Goal: Task Accomplishment & Management: Manage account settings

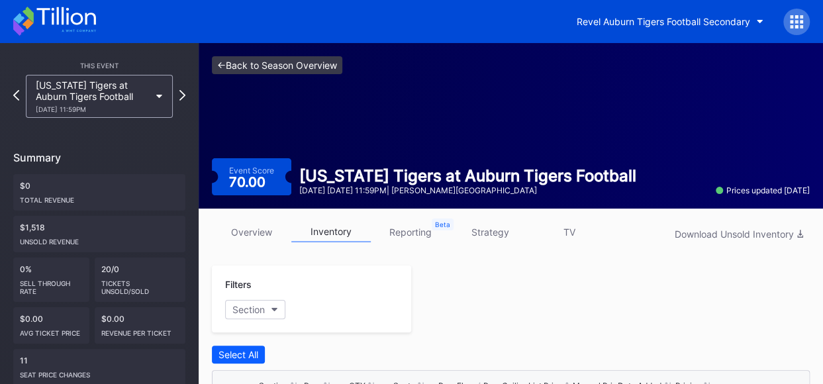
click at [248, 64] on link "<- Back to Season Overview" at bounding box center [277, 65] width 130 height 18
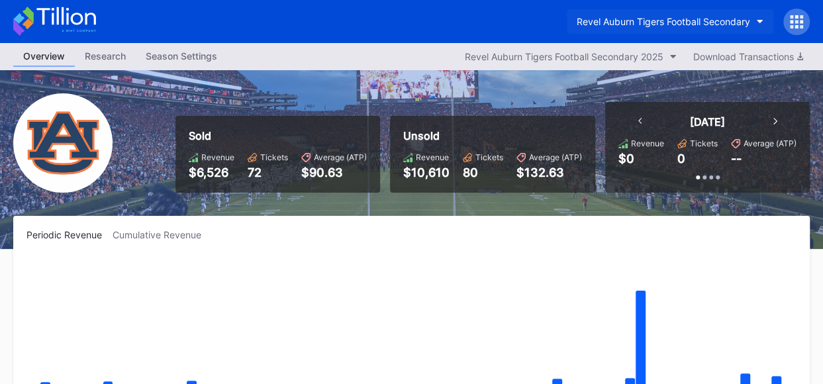
click at [757, 21] on icon "button" at bounding box center [759, 22] width 7 height 4
click at [755, 21] on button "Revel Auburn Tigers Football Secondary" at bounding box center [669, 21] width 206 height 24
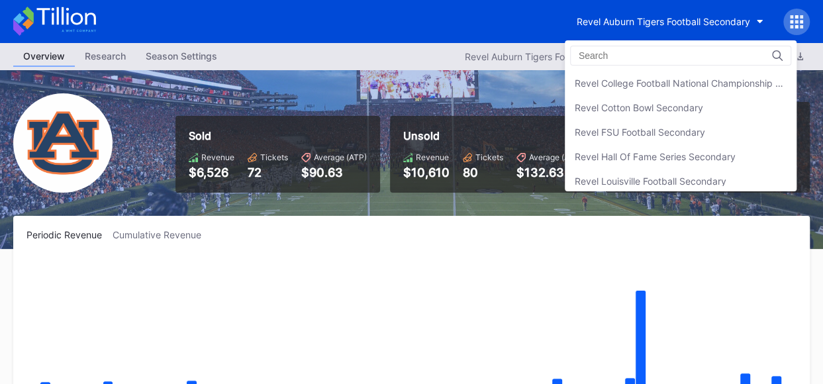
scroll to position [199, 0]
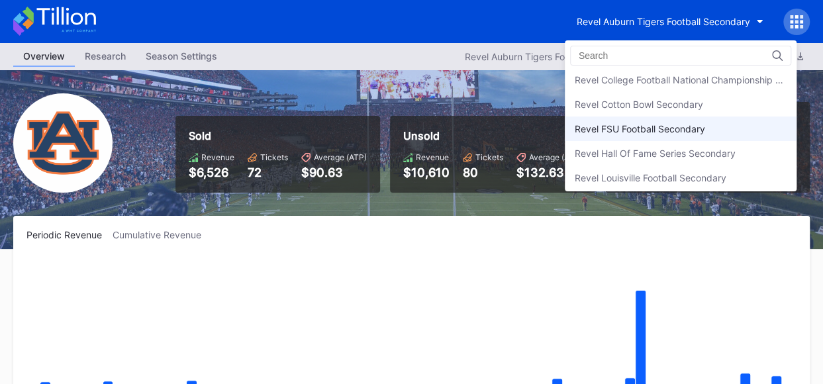
click at [654, 125] on div "Revel FSU Football Secondary" at bounding box center [639, 128] width 130 height 11
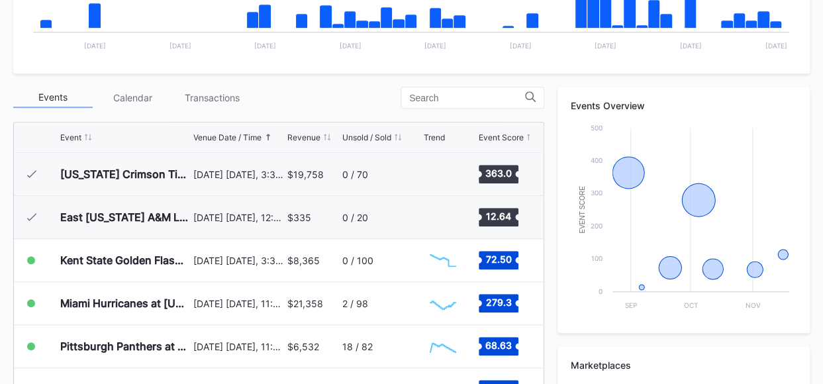
scroll to position [396, 0]
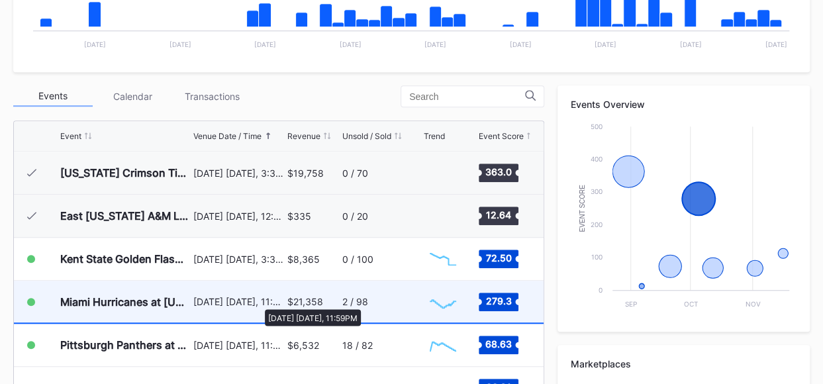
click at [258, 302] on div "[DATE] [DATE], 11:59PM" at bounding box center [238, 301] width 91 height 11
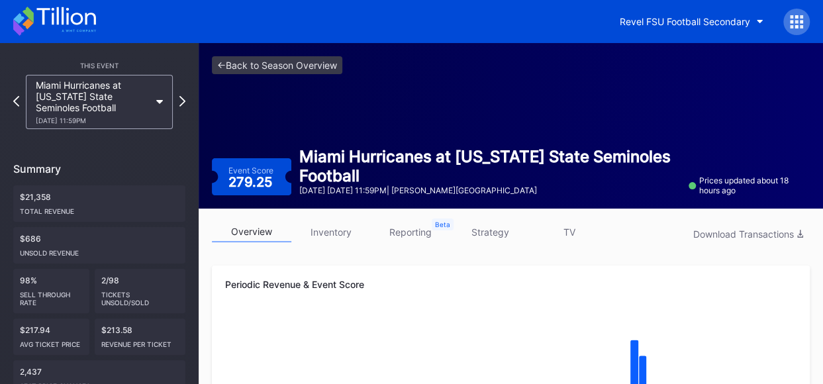
click at [330, 231] on link "inventory" at bounding box center [330, 232] width 79 height 21
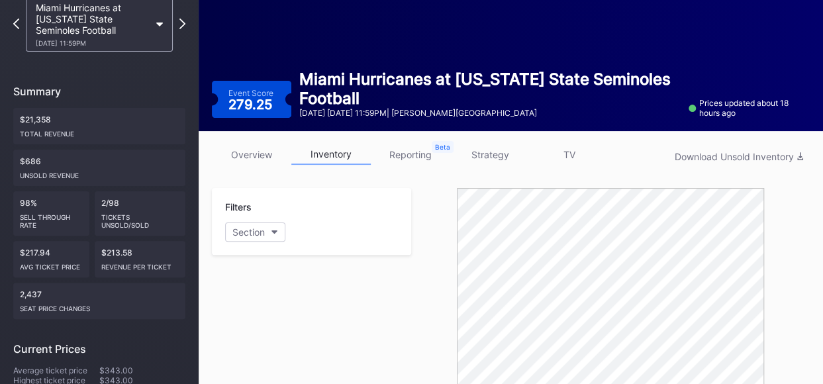
scroll to position [26, 0]
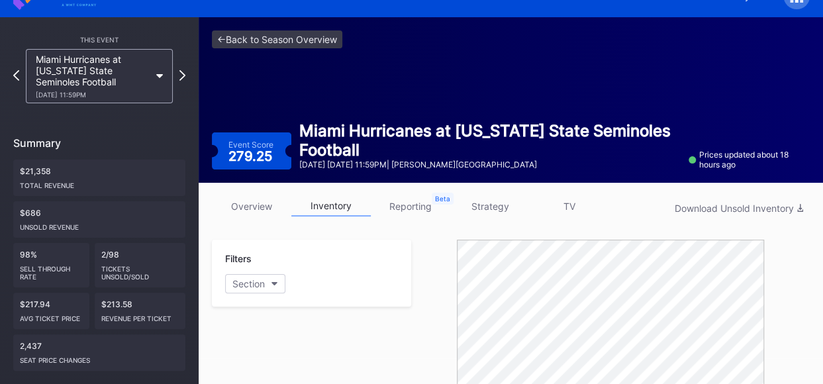
click at [490, 206] on link "strategy" at bounding box center [489, 206] width 79 height 21
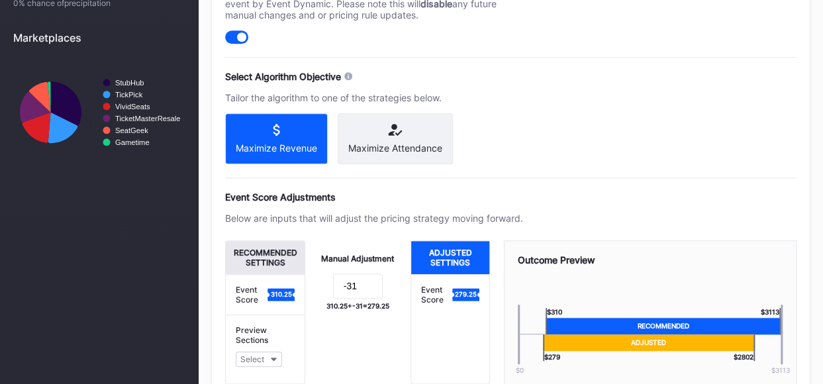
scroll to position [572, 0]
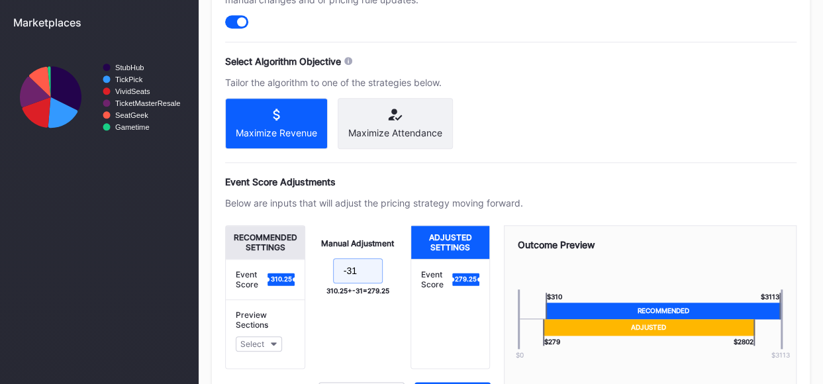
click at [363, 276] on input "-31" at bounding box center [358, 270] width 50 height 25
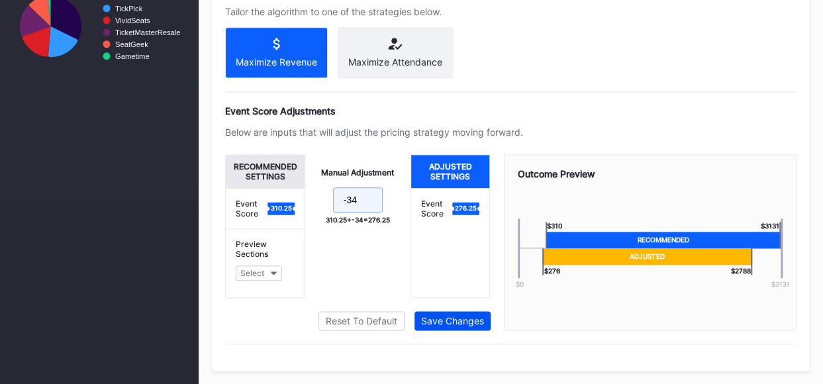
type input "-34"
click at [464, 320] on div "Save Changes" at bounding box center [452, 320] width 63 height 11
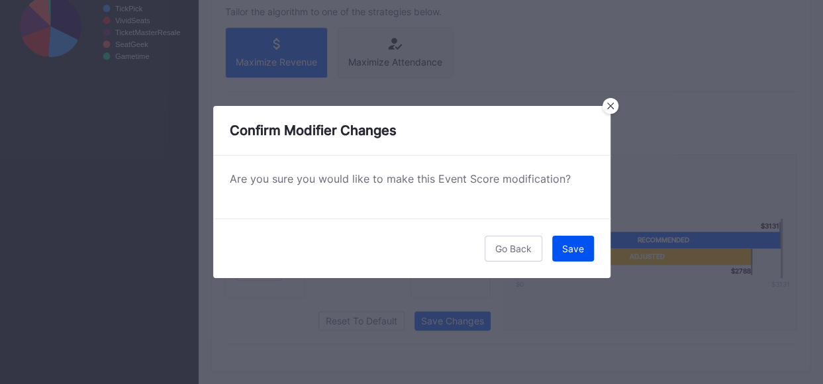
click at [584, 247] on button "Save" at bounding box center [573, 249] width 42 height 26
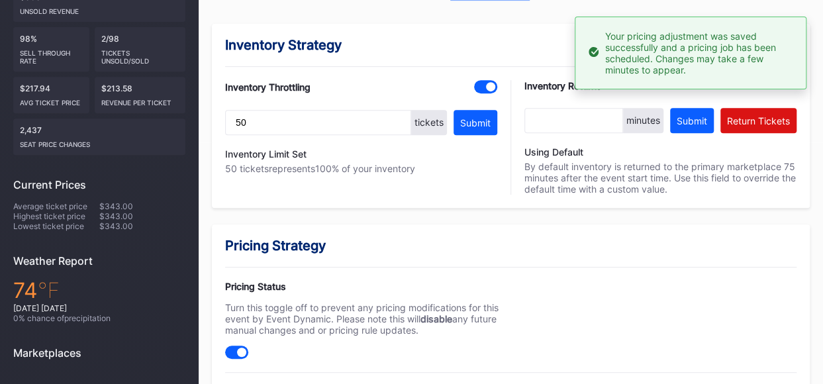
scroll to position [0, 0]
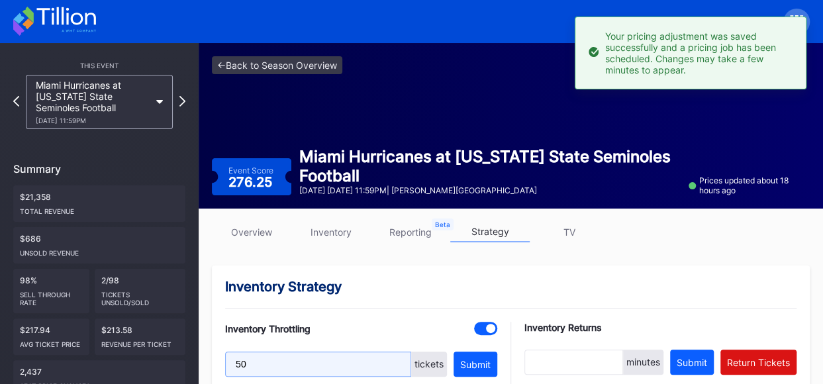
drag, startPoint x: 271, startPoint y: 370, endPoint x: 154, endPoint y: 369, distance: 117.8
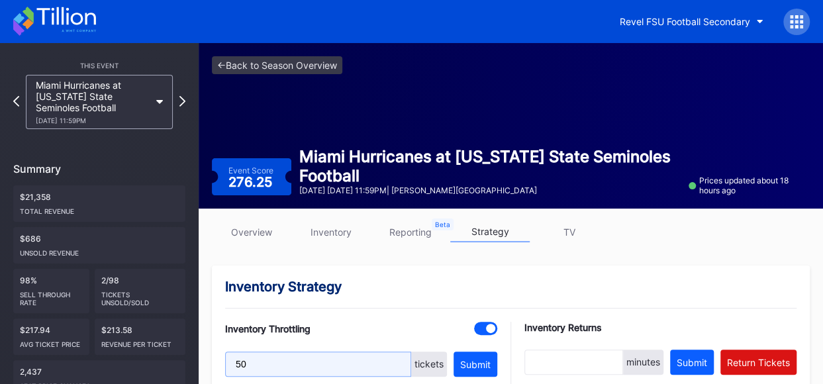
drag, startPoint x: 315, startPoint y: 363, endPoint x: 185, endPoint y: 363, distance: 129.7
type input "50"
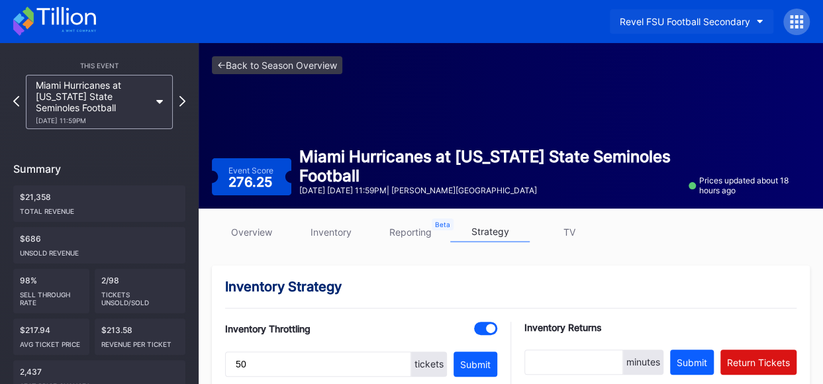
click at [754, 21] on button "Revel FSU Football Secondary" at bounding box center [690, 21] width 163 height 24
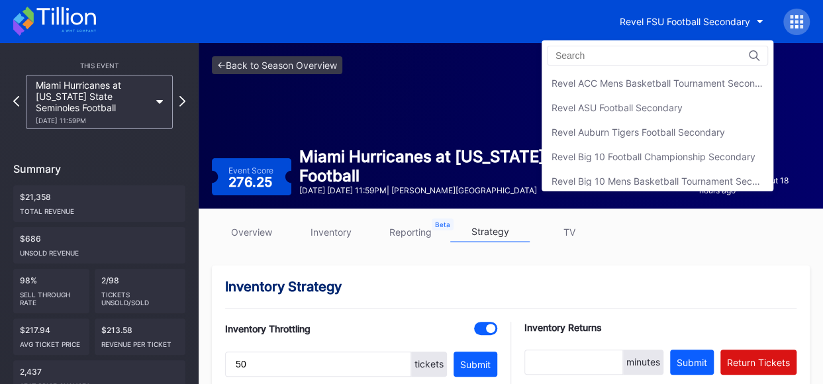
scroll to position [243, 0]
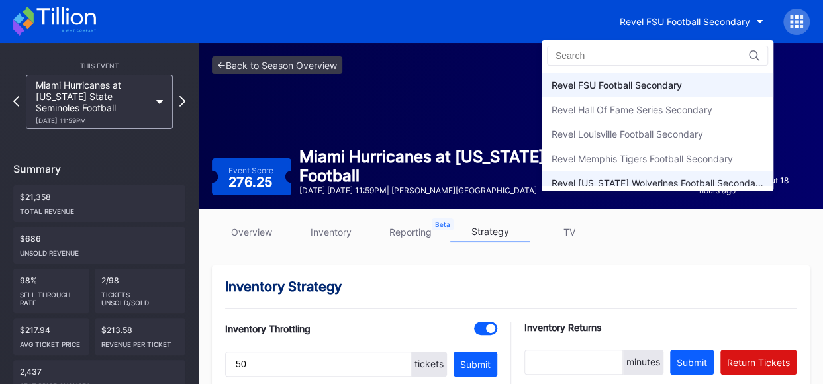
click at [663, 177] on div "Revel [US_STATE] Wolverines Football Secondary" at bounding box center [657, 182] width 212 height 11
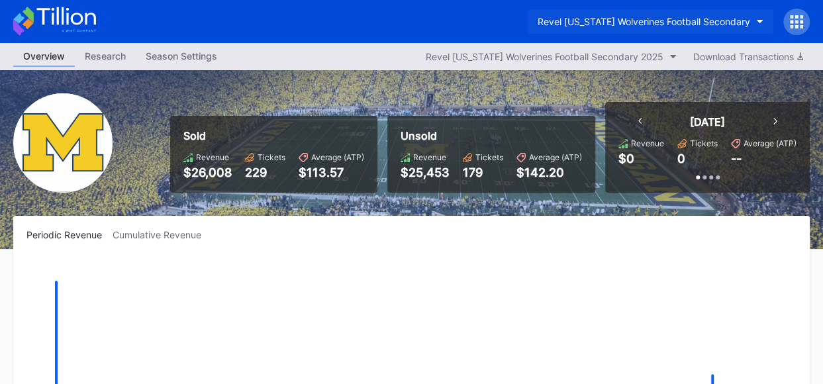
click at [756, 18] on button "Revel [US_STATE] Wolverines Football Secondary" at bounding box center [650, 21] width 246 height 24
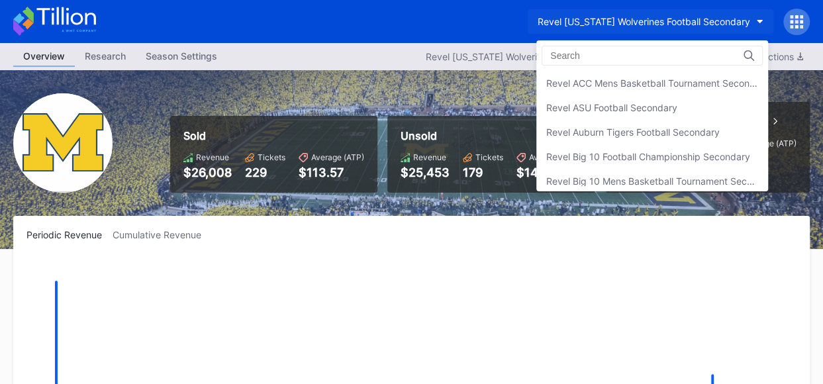
scroll to position [340, 0]
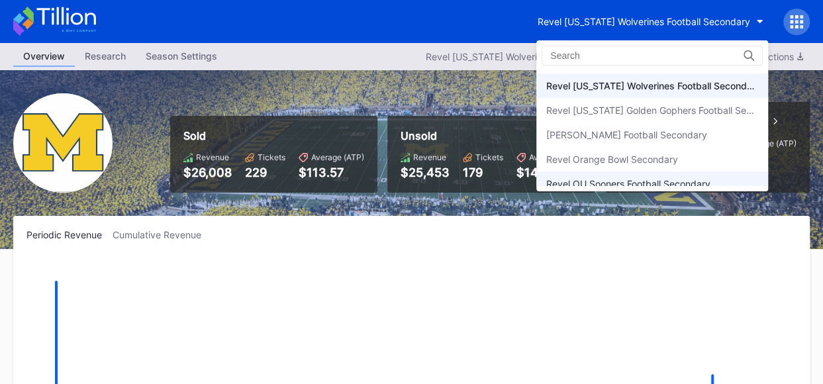
click at [703, 178] on div "Revel OU Sooners Football Secondary" at bounding box center [628, 183] width 164 height 11
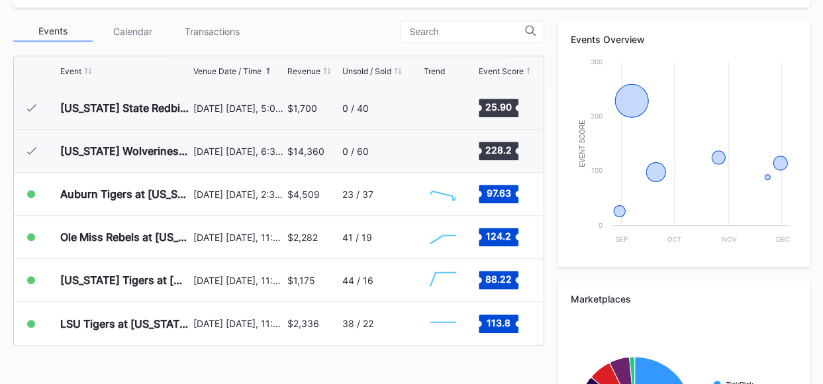
scroll to position [467, 0]
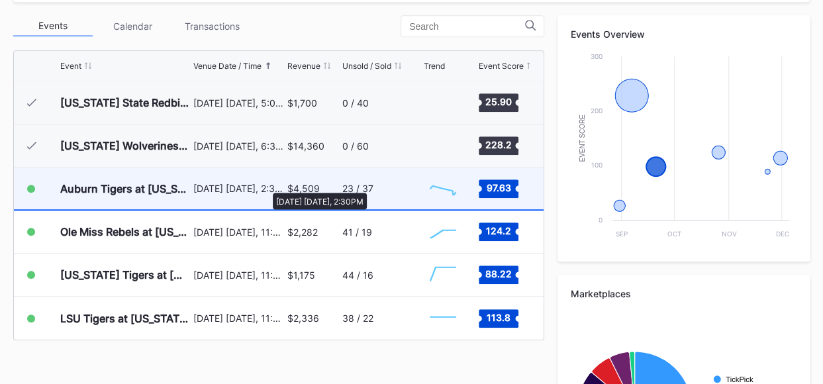
click at [266, 186] on div "[DATE] [DATE], 2:30PM" at bounding box center [238, 188] width 91 height 11
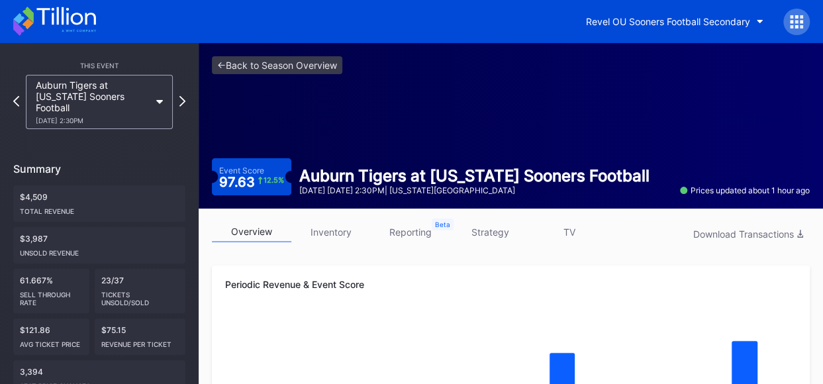
click at [341, 231] on link "inventory" at bounding box center [330, 232] width 79 height 21
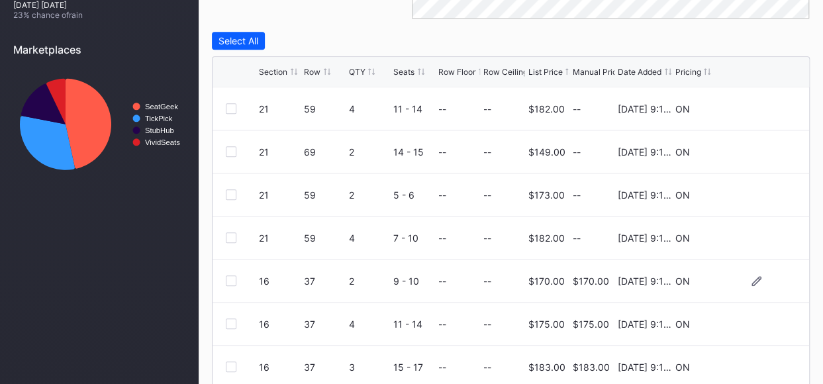
scroll to position [542, 0]
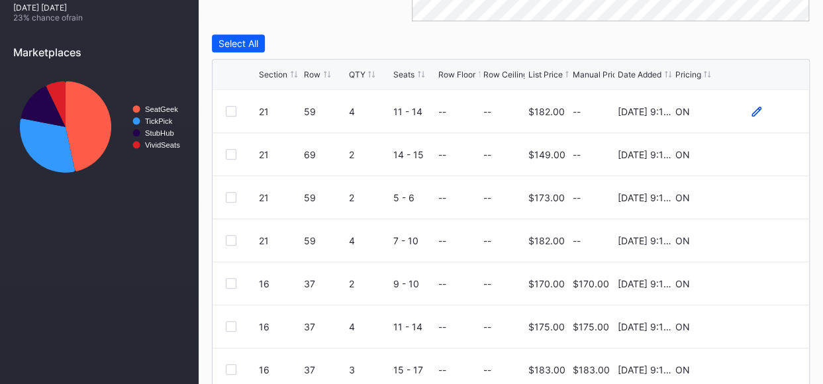
click at [751, 111] on icon at bounding box center [756, 112] width 10 height 10
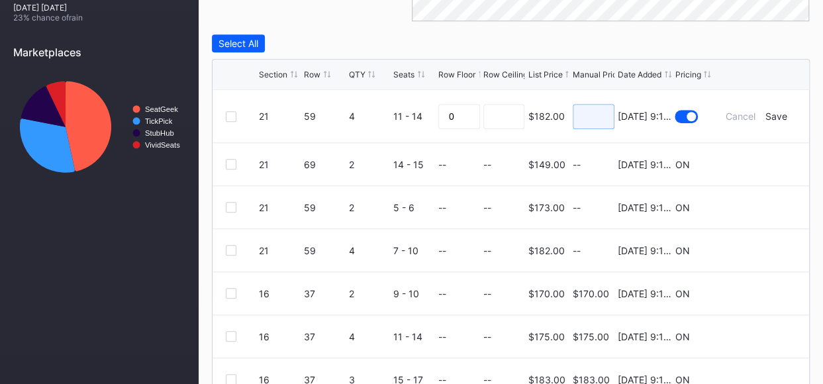
click at [579, 115] on input at bounding box center [593, 116] width 42 height 25
type input "165"
click at [769, 113] on div "Save" at bounding box center [776, 116] width 22 height 11
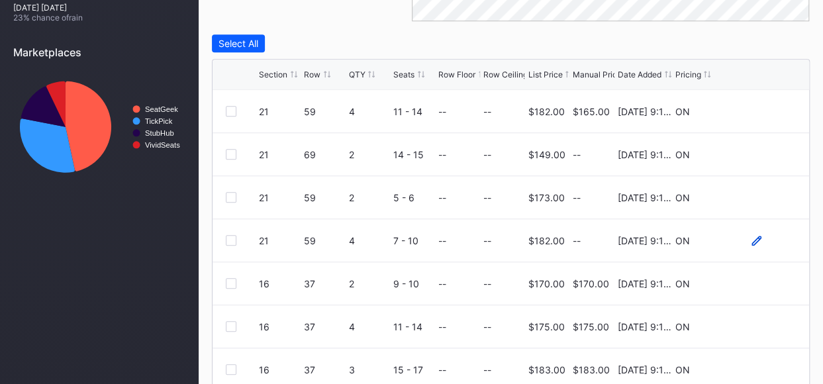
click at [751, 241] on icon at bounding box center [756, 241] width 10 height 10
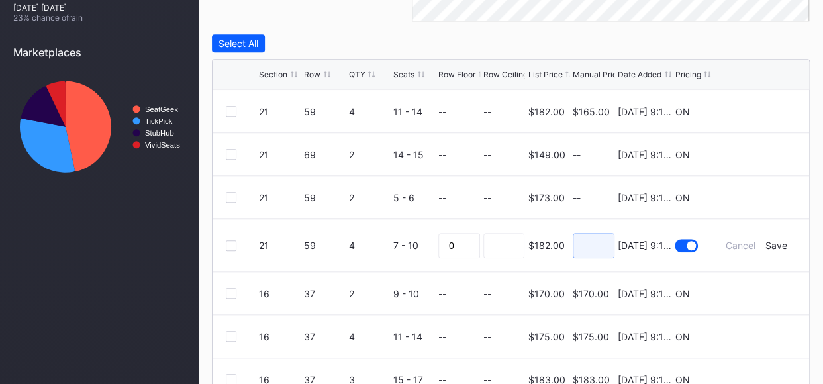
click at [585, 245] on input at bounding box center [593, 245] width 42 height 25
type input "162"
click at [770, 244] on div "Save" at bounding box center [776, 245] width 22 height 11
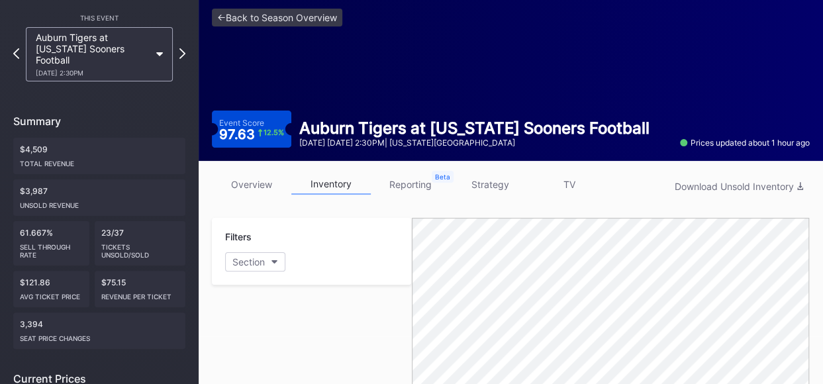
scroll to position [0, 0]
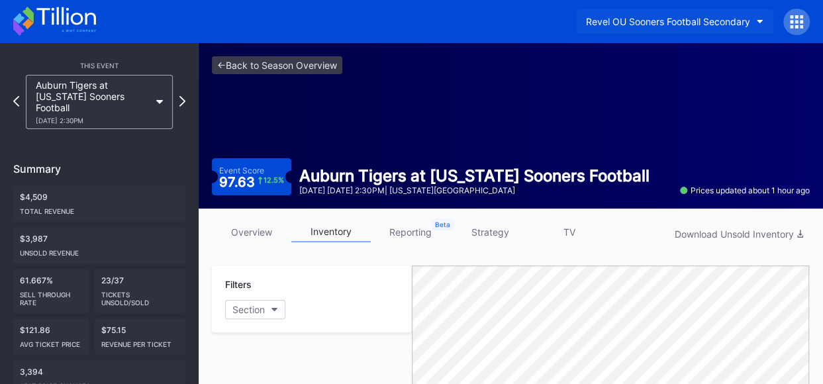
click at [761, 24] on button "Revel OU Sooners Football Secondary" at bounding box center [674, 21] width 197 height 24
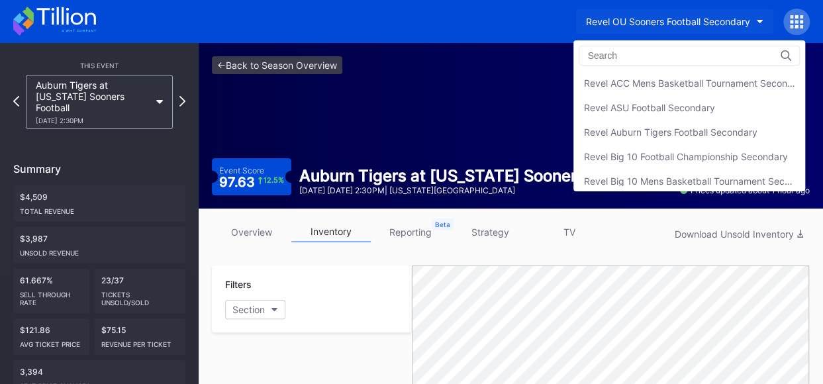
scroll to position [437, 0]
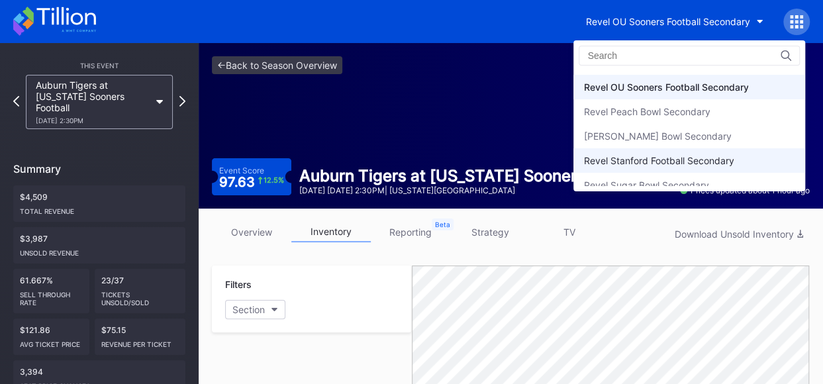
click at [695, 162] on div "Revel Stanford Football Secondary" at bounding box center [689, 160] width 232 height 24
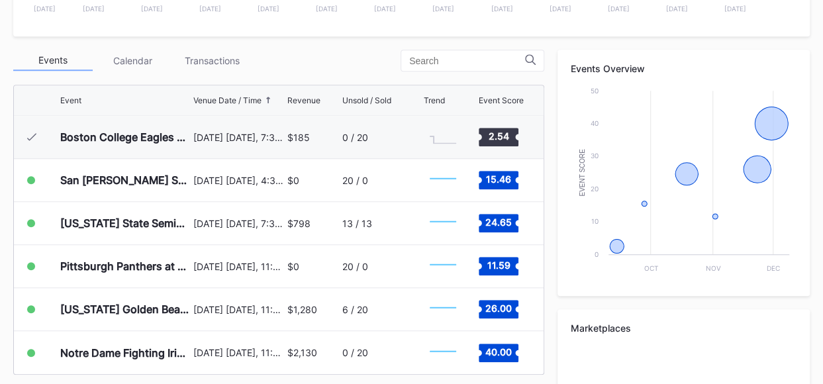
scroll to position [437, 0]
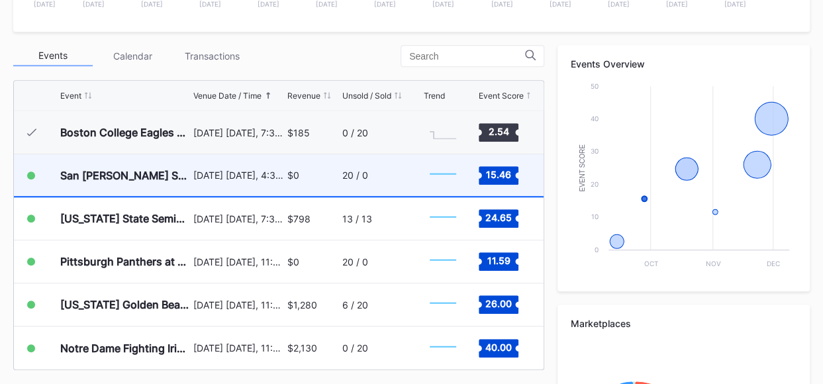
click at [348, 175] on div "20 / 0" at bounding box center [355, 174] width 26 height 11
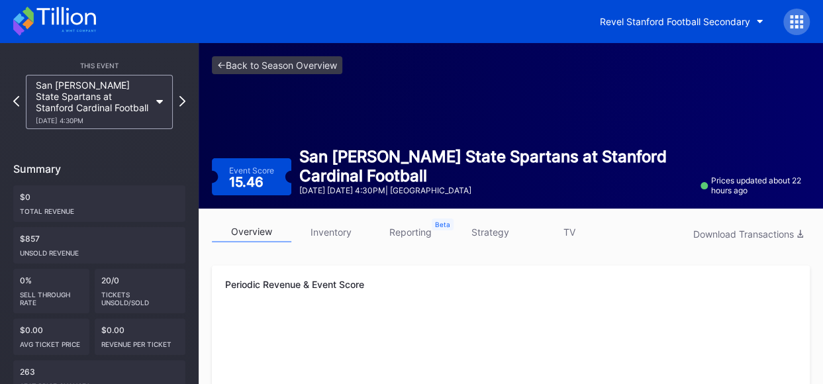
click at [343, 234] on link "inventory" at bounding box center [330, 232] width 79 height 21
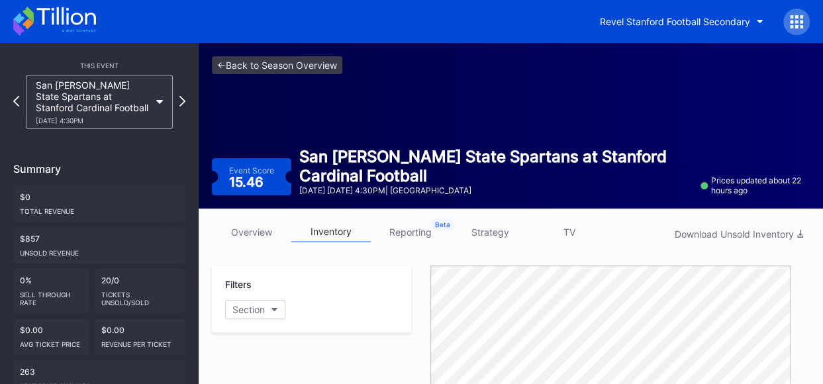
click at [488, 235] on link "strategy" at bounding box center [489, 232] width 79 height 21
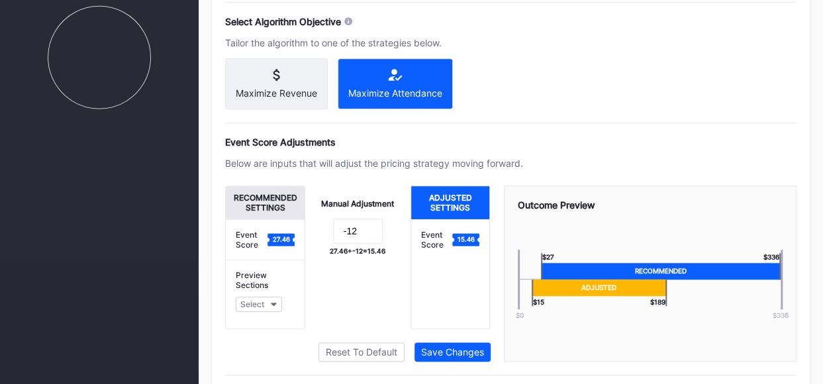
scroll to position [609, 0]
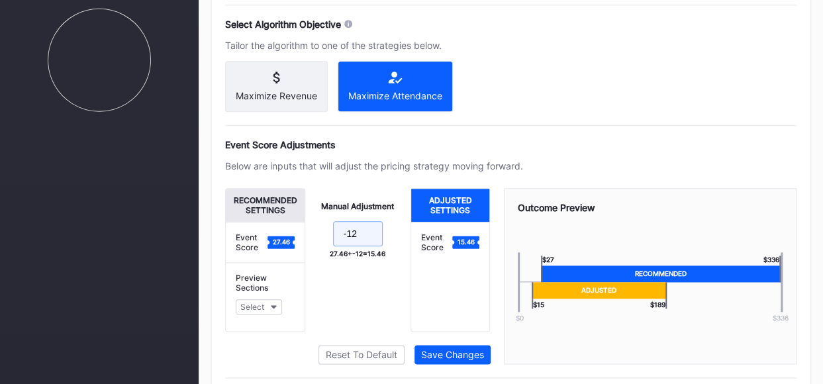
click at [359, 242] on input "-12" at bounding box center [358, 233] width 50 height 25
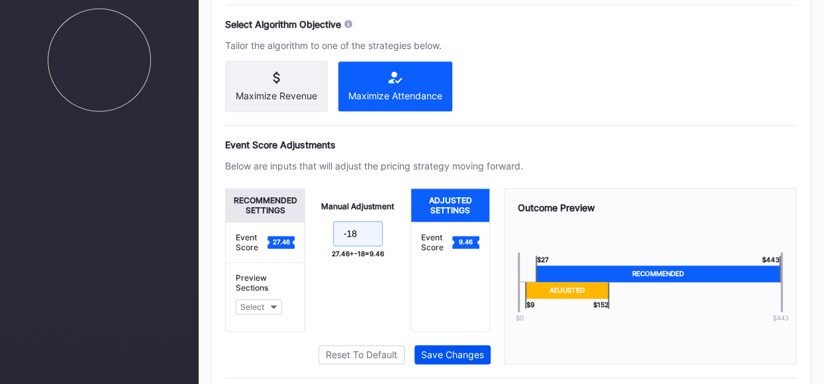
type input "-18"
click at [462, 353] on div "Save Changes" at bounding box center [452, 354] width 63 height 11
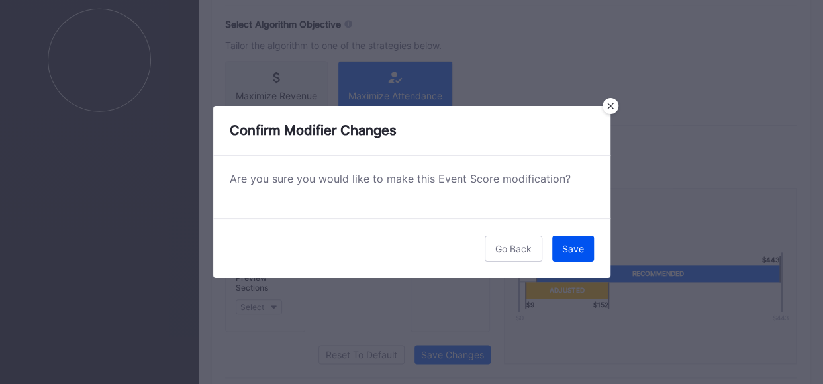
click at [559, 245] on button "Save" at bounding box center [573, 249] width 42 height 26
